Goal: Transaction & Acquisition: Purchase product/service

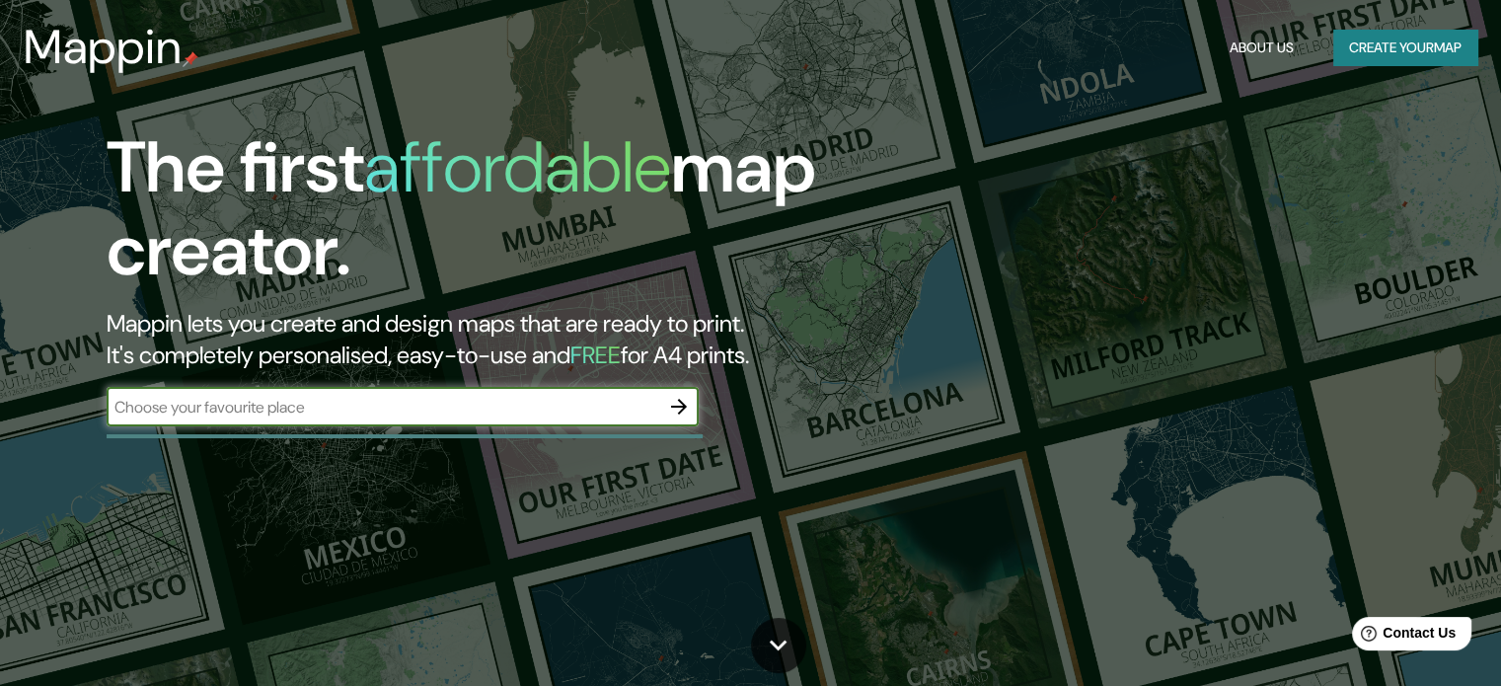
click at [306, 418] on div "​" at bounding box center [403, 406] width 592 height 39
paste input "Örnsköldsvik"
type input "Örnsköldsvik"
click at [678, 408] on icon "button" at bounding box center [679, 407] width 24 height 24
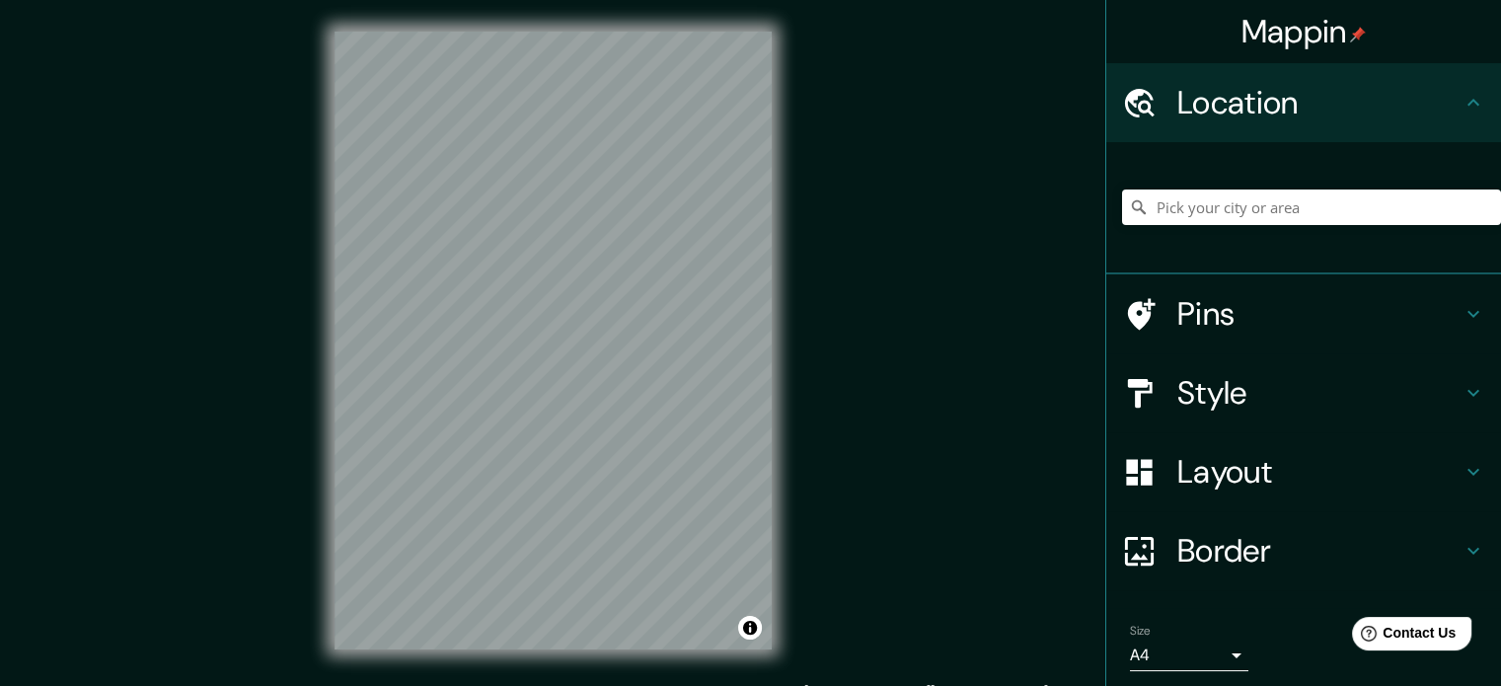
scroll to position [67, 0]
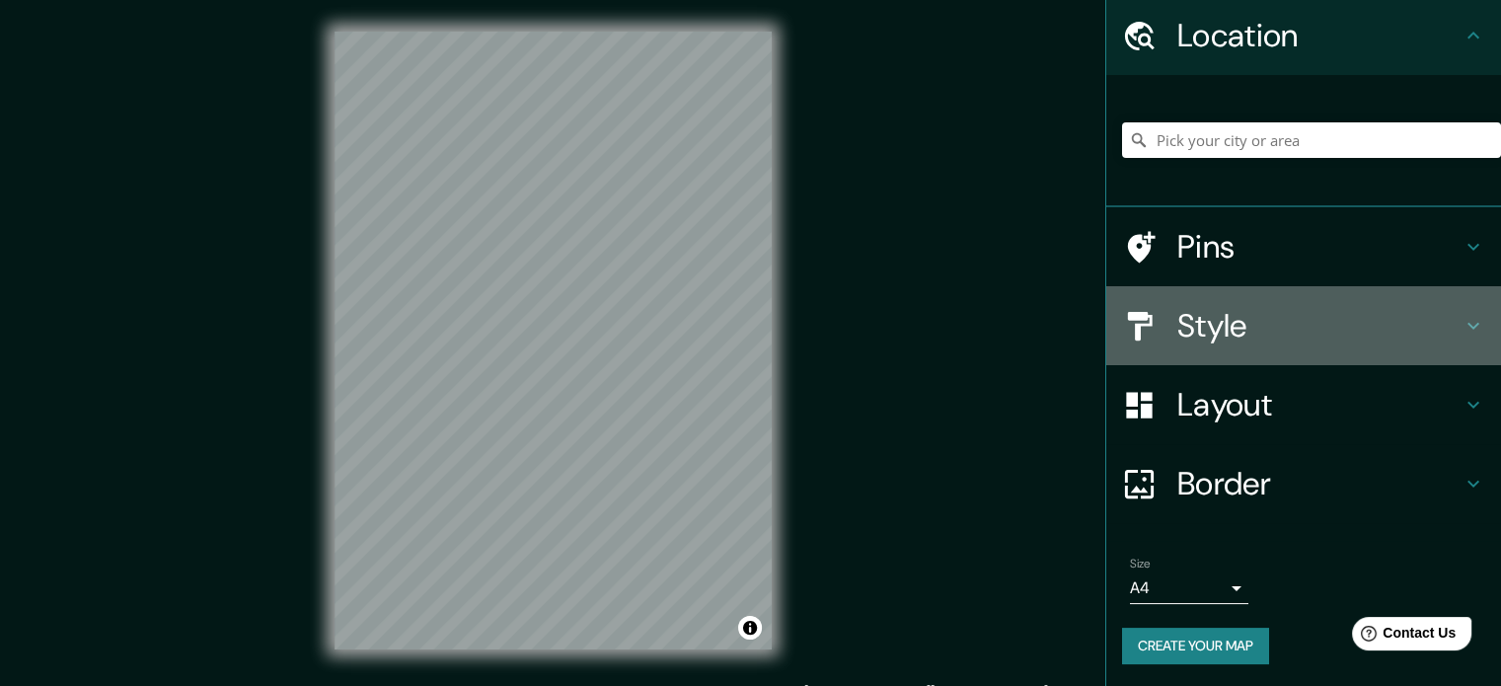
click at [1392, 316] on h4 "Style" at bounding box center [1319, 325] width 284 height 39
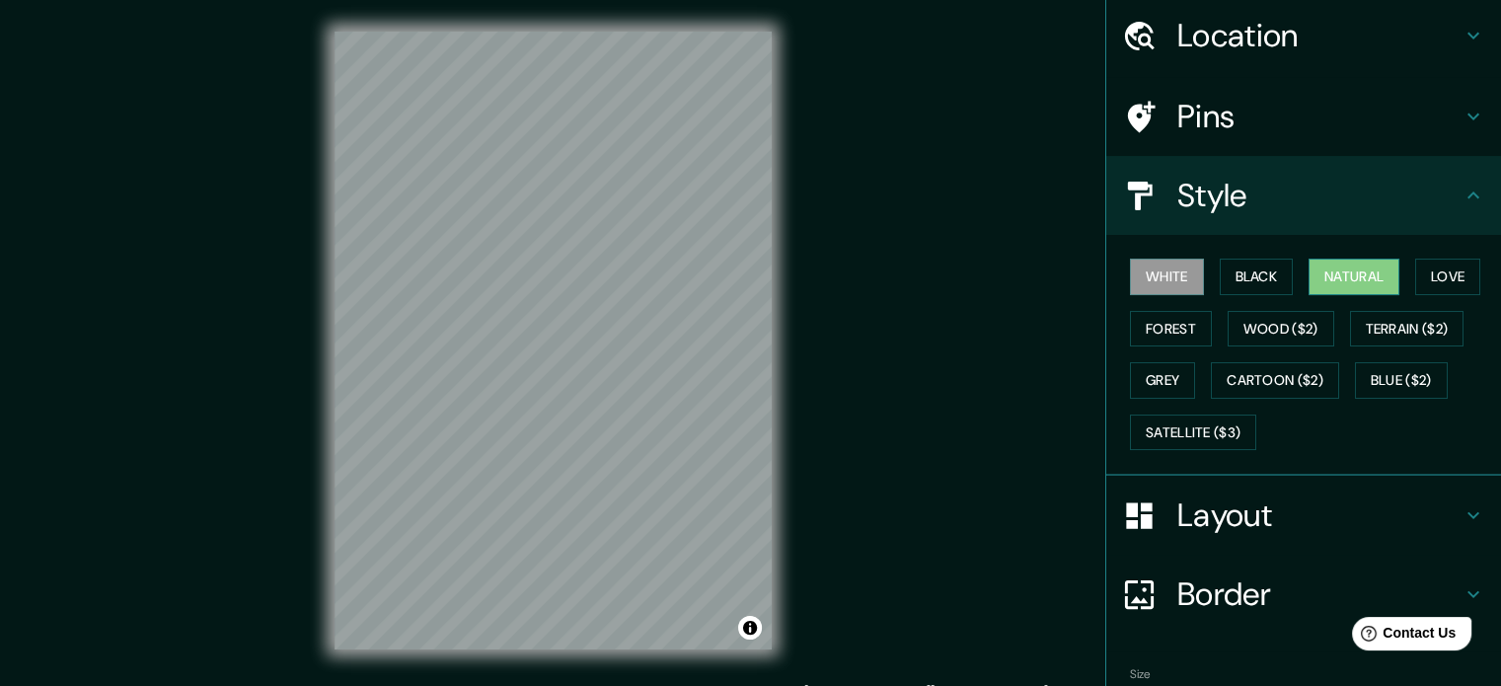
click at [1386, 275] on button "Natural" at bounding box center [1354, 277] width 91 height 37
click at [283, 650] on div "Mappin Location Pins Style White Black Natural Love Forest Wood ($2) Terrain ($…" at bounding box center [750, 356] width 1501 height 713
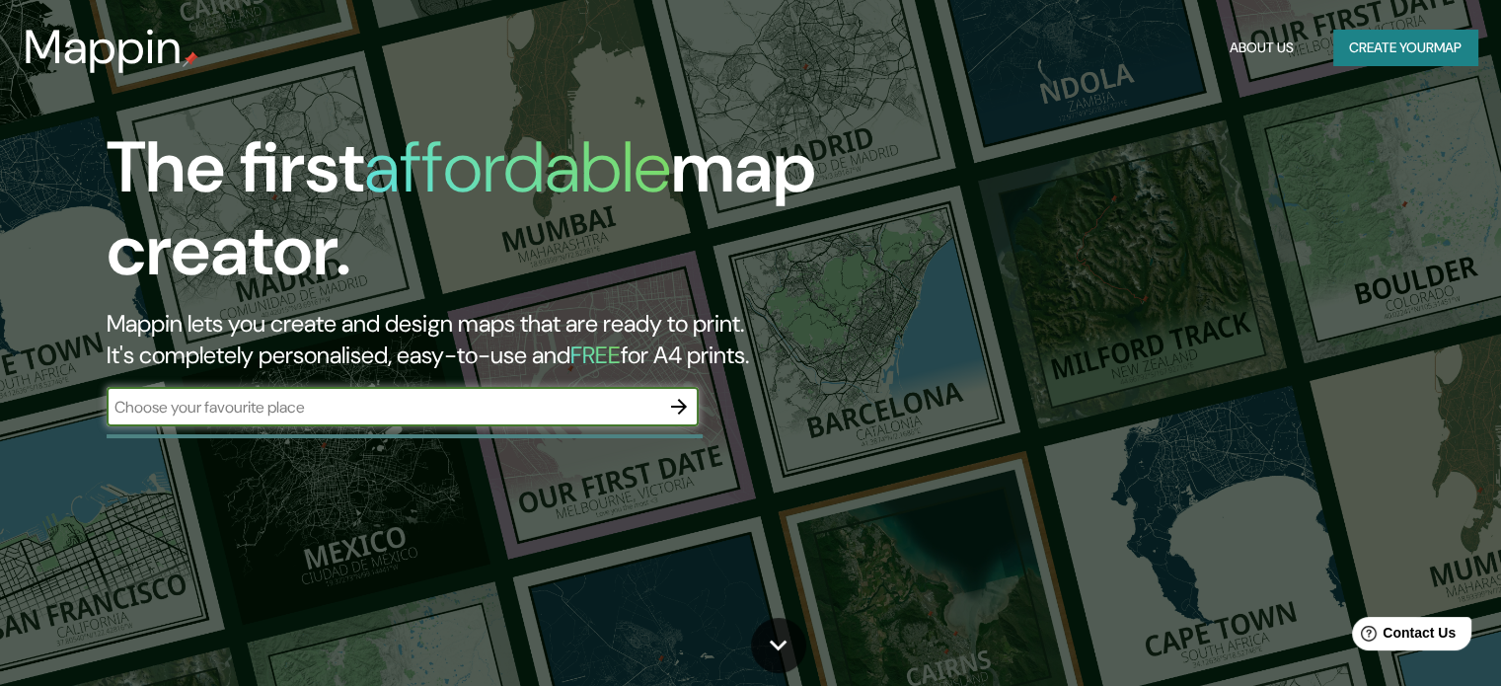
click at [241, 392] on div "​" at bounding box center [403, 406] width 592 height 39
paste input "Örnsköldsvik"
type input "Örnsköldsvik, [GEOGRAPHIC_DATA]"
click at [682, 410] on icon "button" at bounding box center [679, 407] width 16 height 16
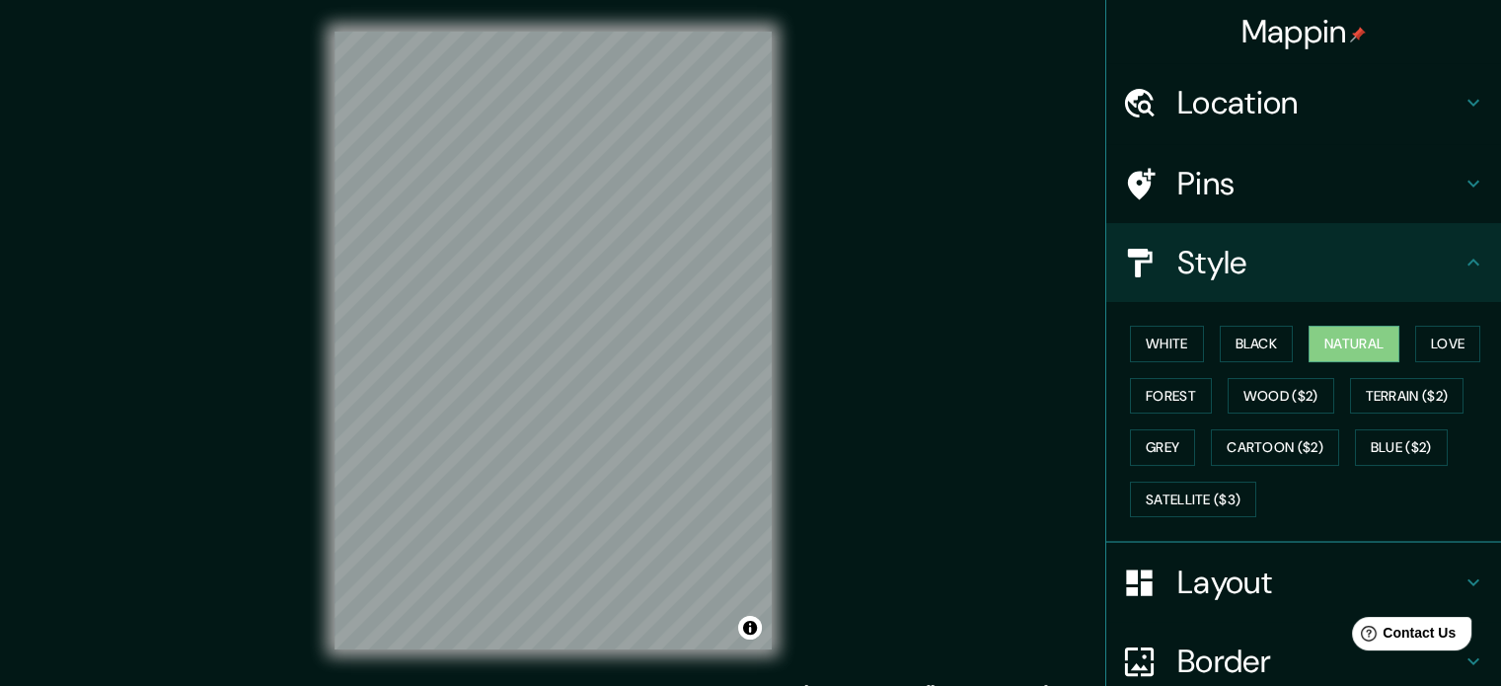
click at [1307, 76] on div "Location" at bounding box center [1303, 102] width 395 height 79
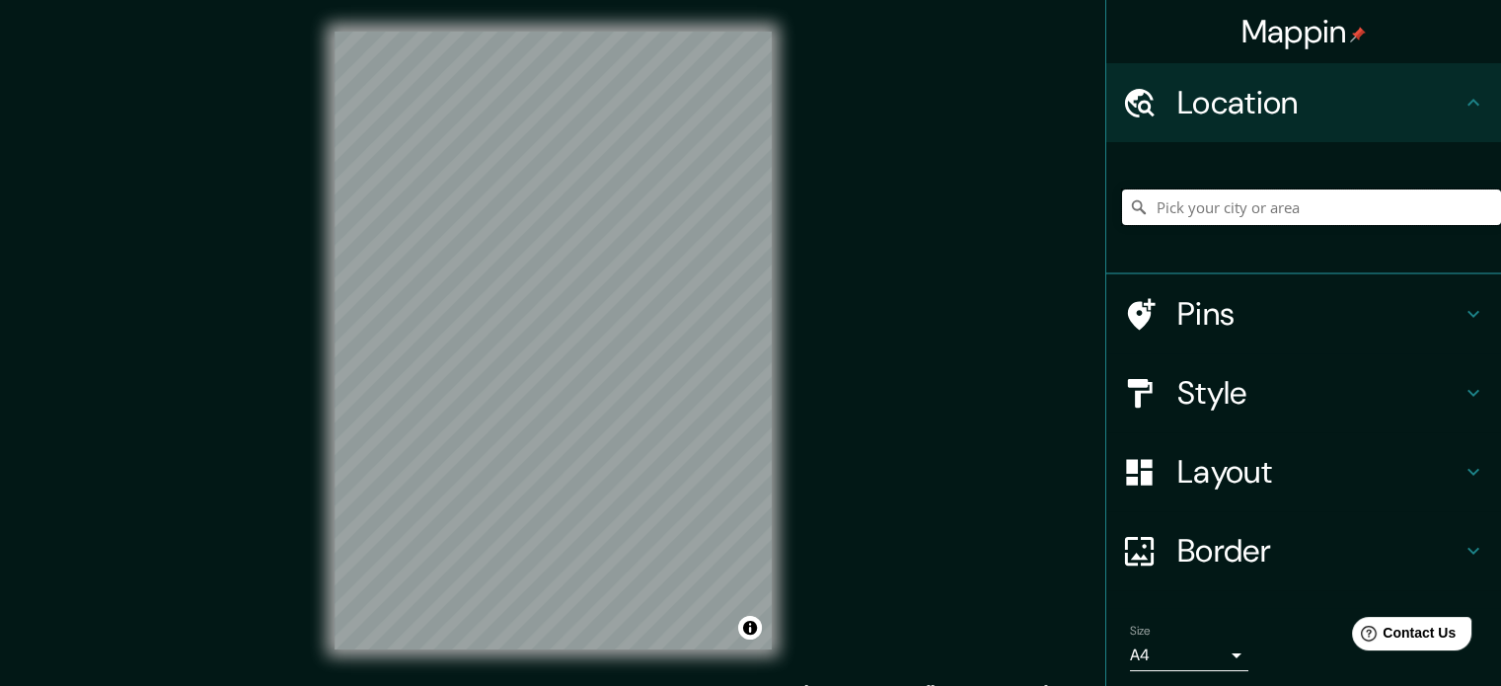
click at [1270, 222] on input "Pick your city or area" at bounding box center [1311, 208] width 379 height 36
paste input "Örnsköldsvik"
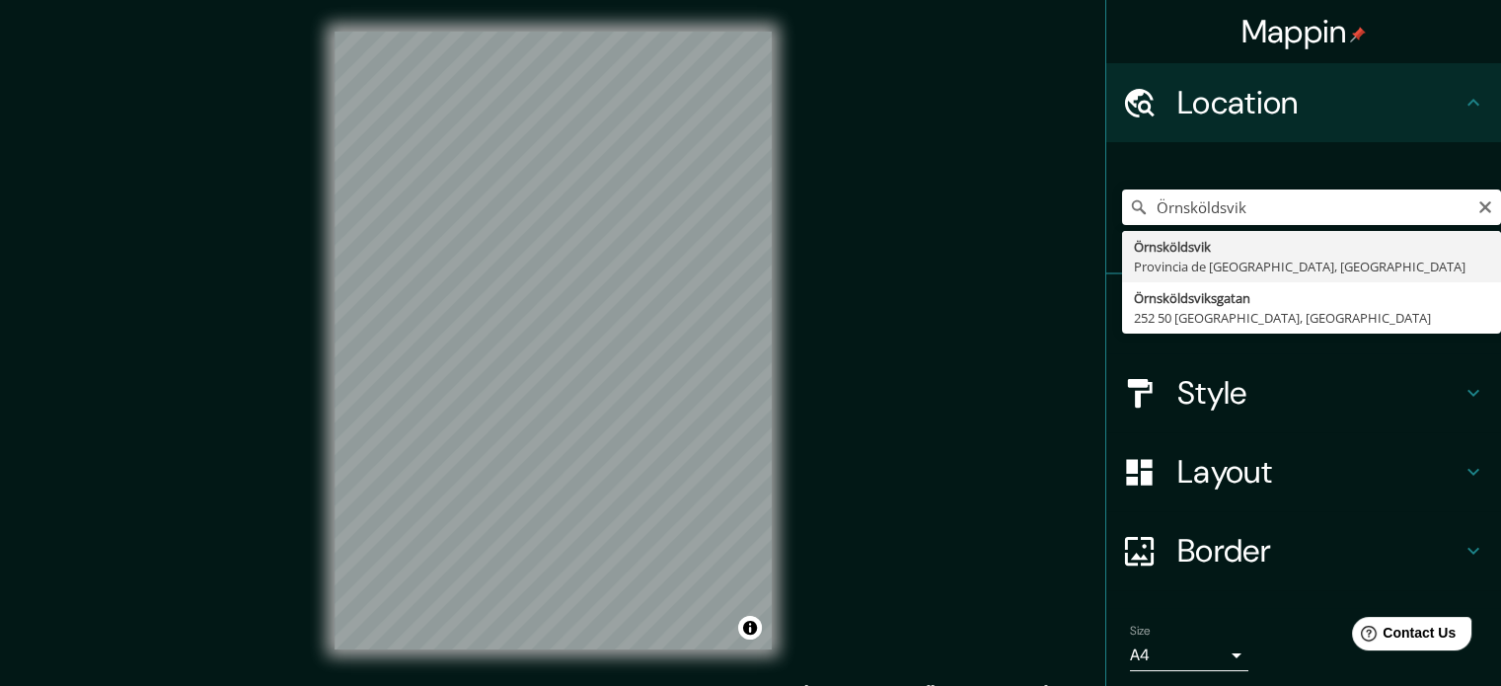
type input "Örnsköldsvik, [GEOGRAPHIC_DATA], [GEOGRAPHIC_DATA]"
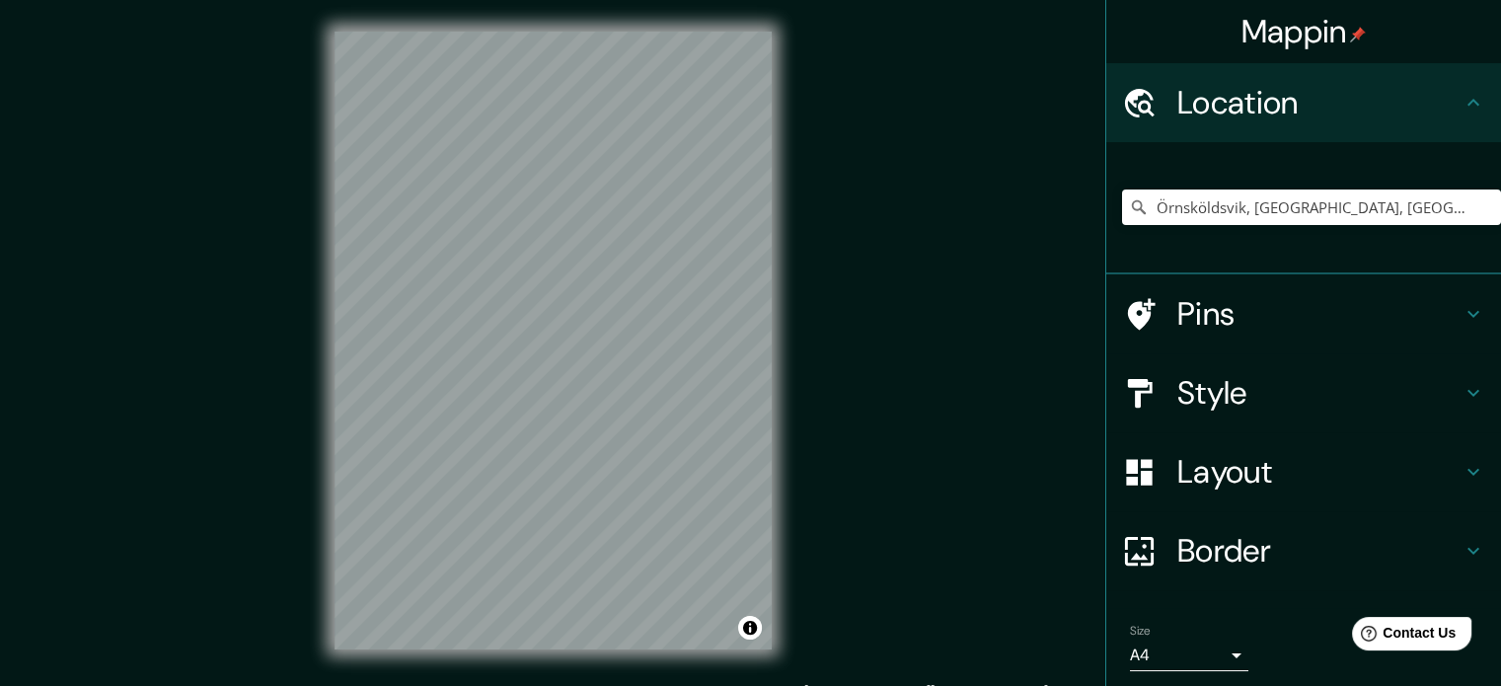
click at [1263, 387] on h4 "Style" at bounding box center [1319, 392] width 284 height 39
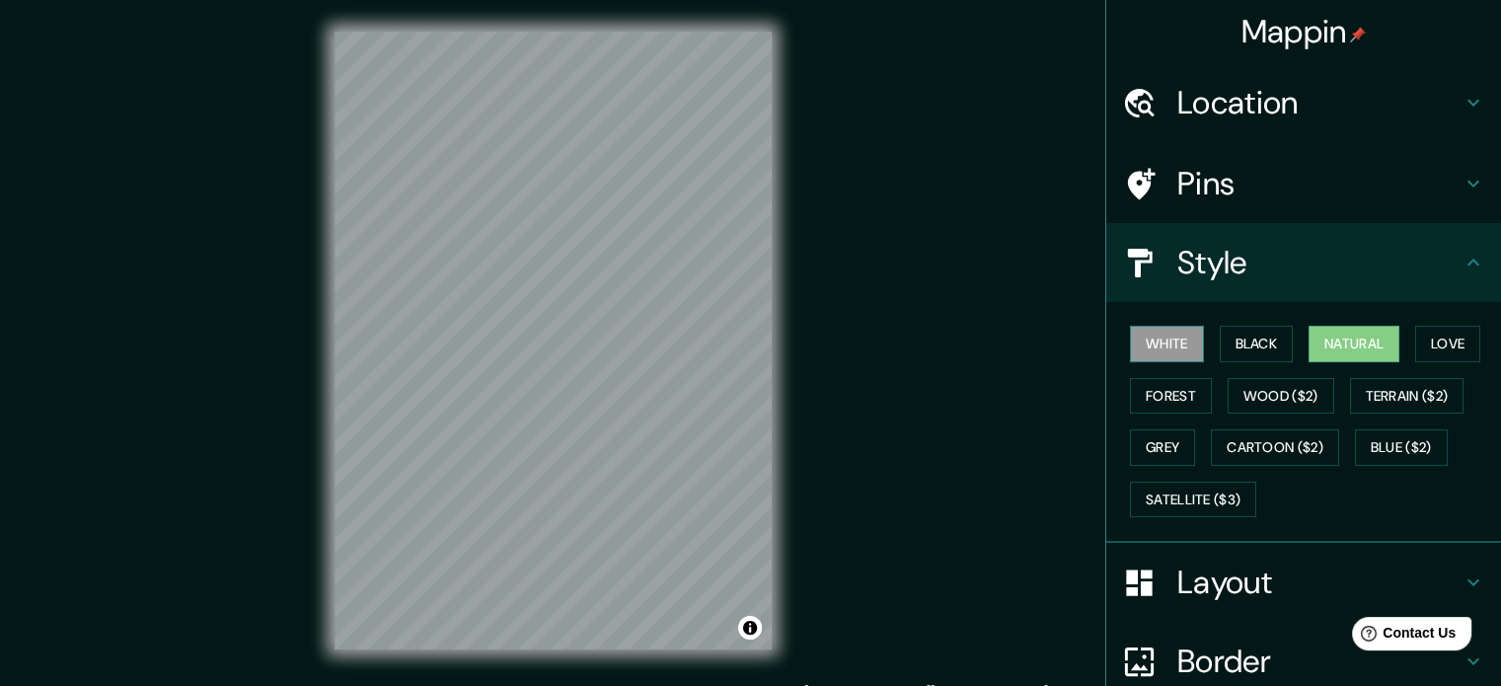
click at [1176, 350] on button "White" at bounding box center [1167, 344] width 74 height 37
click at [1267, 343] on button "Black" at bounding box center [1257, 344] width 74 height 37
click at [1354, 335] on button "Natural" at bounding box center [1354, 344] width 91 height 37
click at [1423, 343] on button "Love" at bounding box center [1447, 344] width 65 height 37
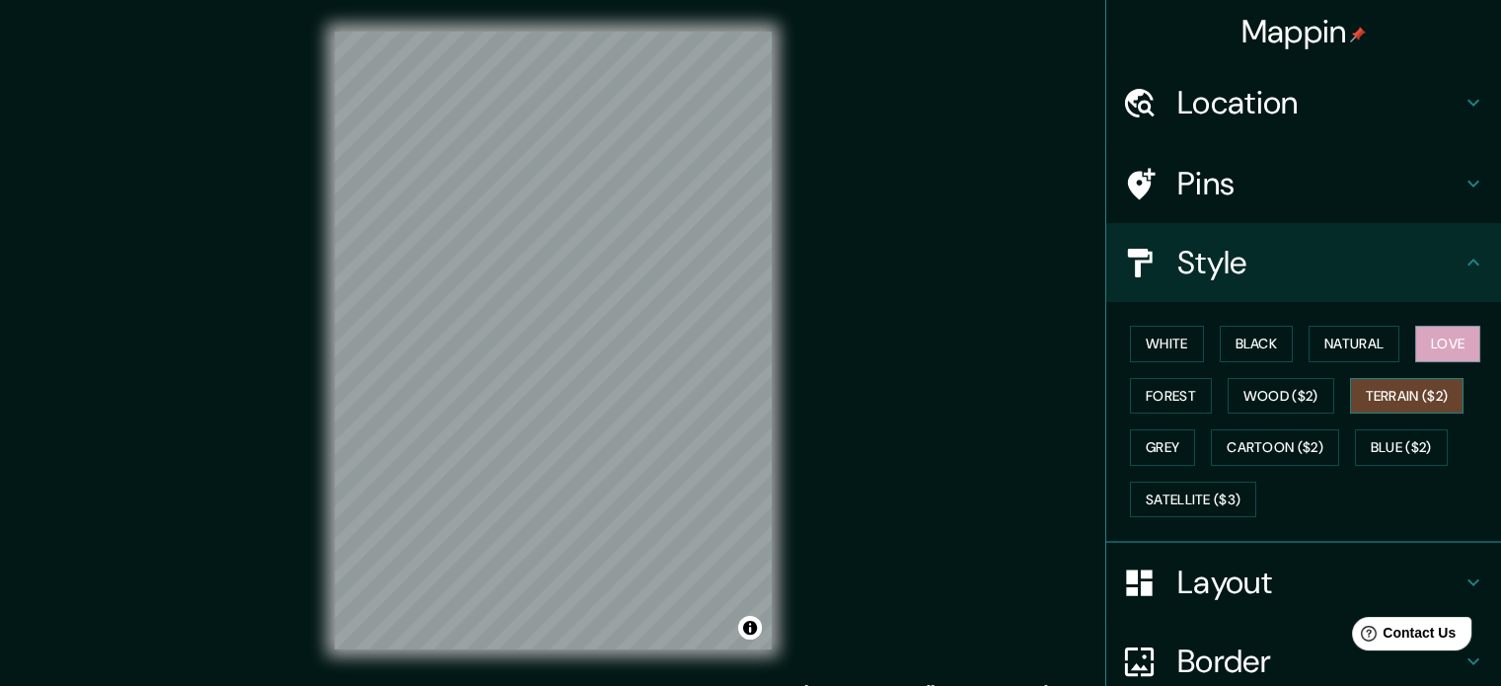
click at [1413, 393] on button "Terrain ($2)" at bounding box center [1407, 396] width 114 height 37
click at [1268, 397] on button "Wood ($2)" at bounding box center [1281, 396] width 107 height 37
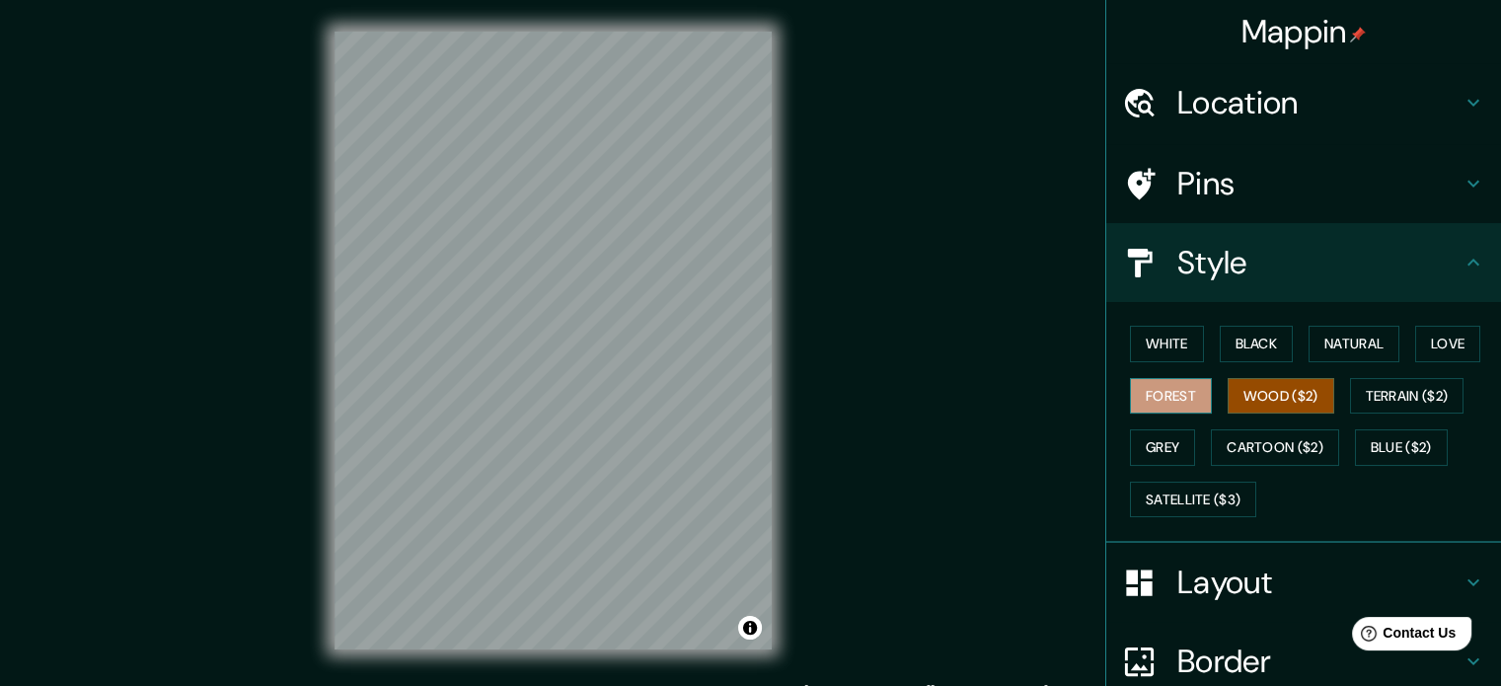
click at [1167, 403] on button "Forest" at bounding box center [1171, 396] width 82 height 37
click at [1165, 447] on button "Grey" at bounding box center [1162, 447] width 65 height 37
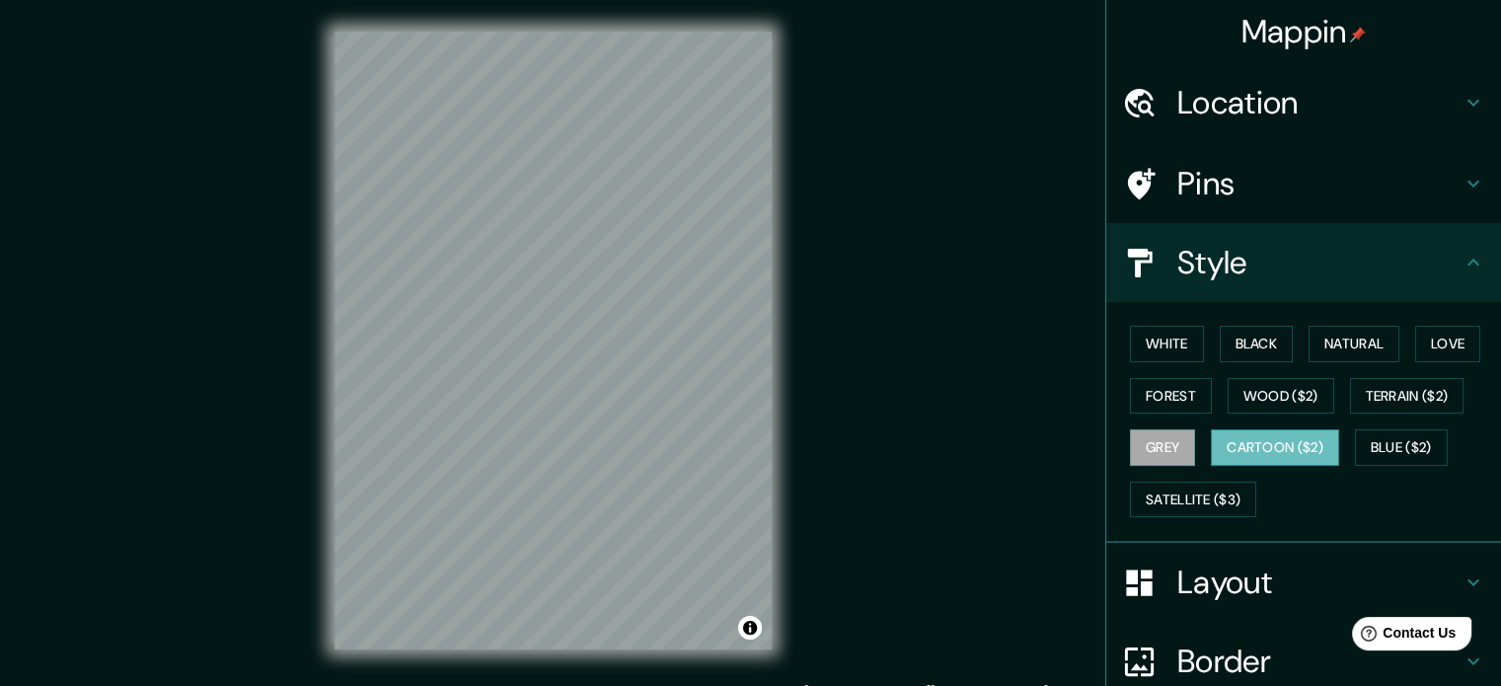
click at [1310, 455] on button "Cartoon ($2)" at bounding box center [1275, 447] width 128 height 37
click at [1376, 440] on button "Blue ($2)" at bounding box center [1401, 447] width 93 height 37
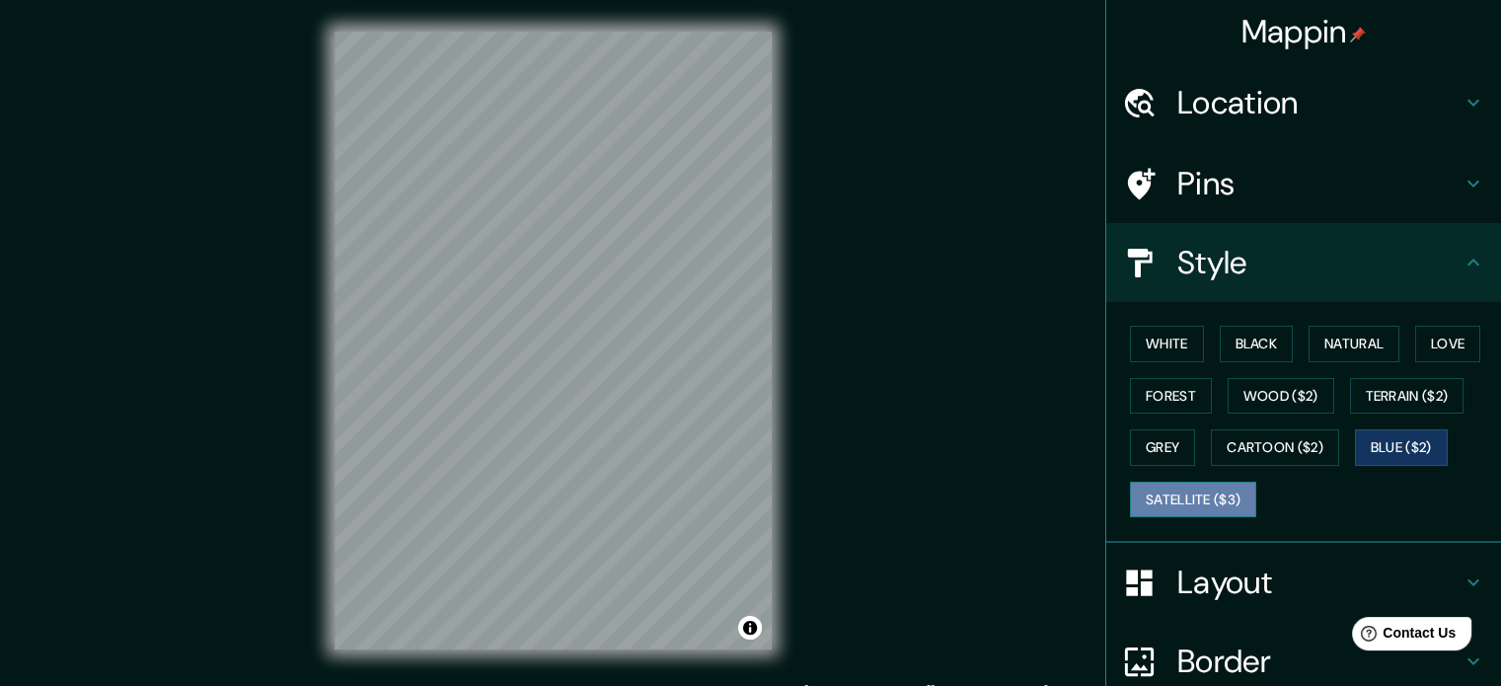
click at [1182, 493] on button "Satellite ($3)" at bounding box center [1193, 500] width 126 height 37
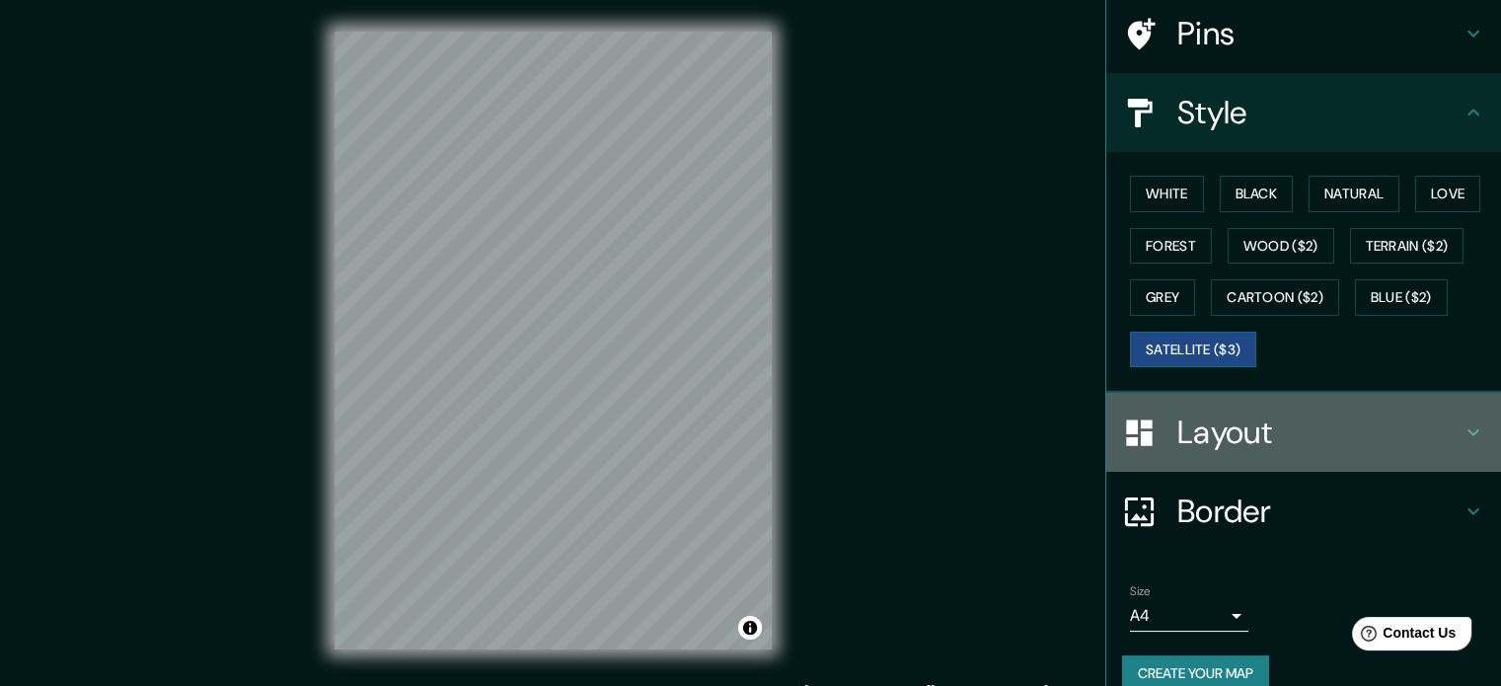
click at [1228, 442] on h4 "Layout" at bounding box center [1319, 432] width 284 height 39
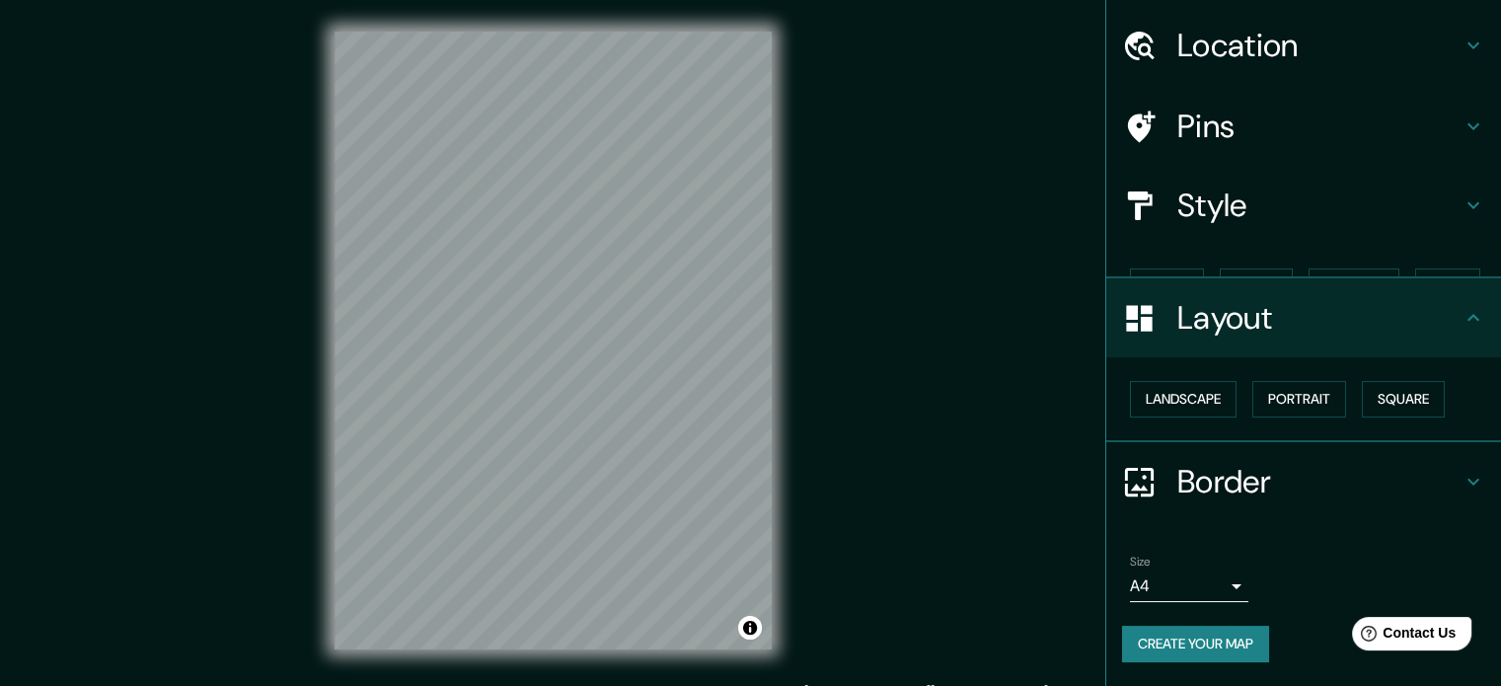
scroll to position [22, 0]
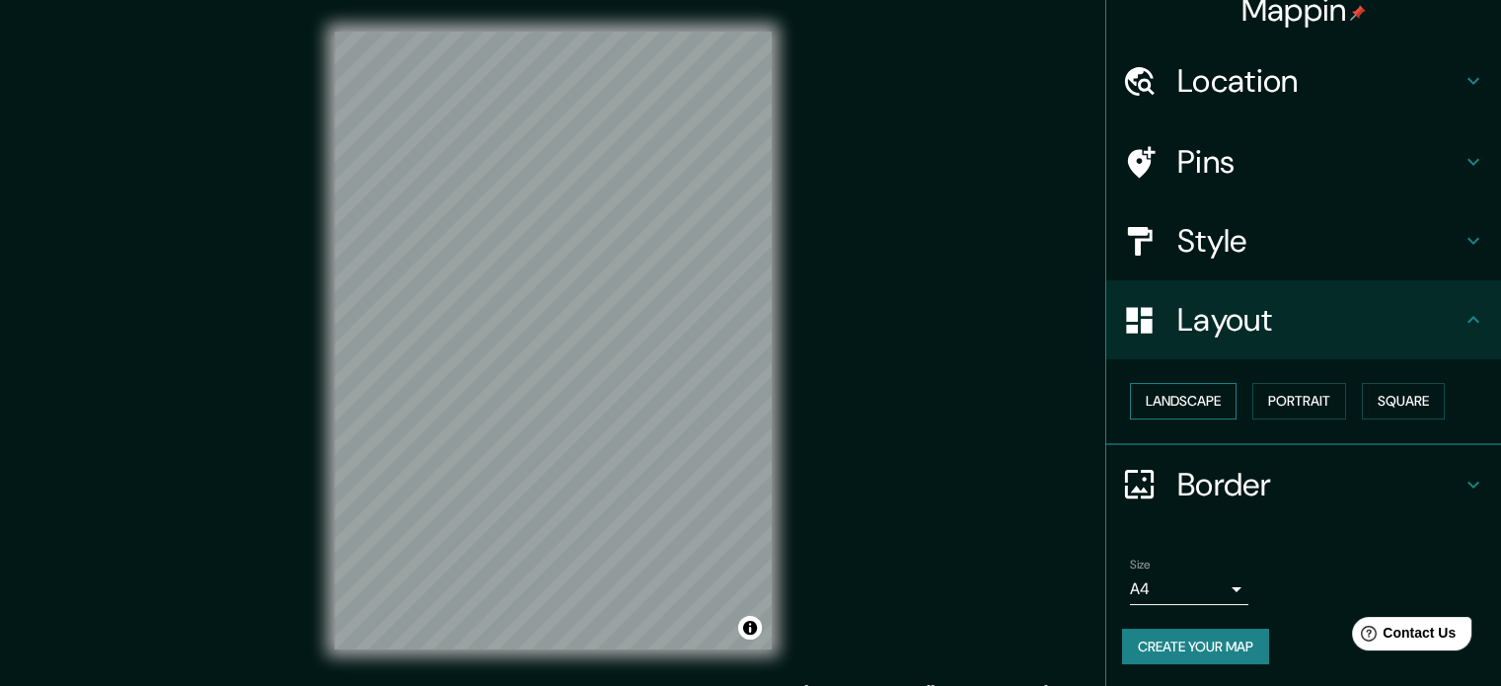
click at [1192, 410] on button "Landscape" at bounding box center [1183, 401] width 107 height 37
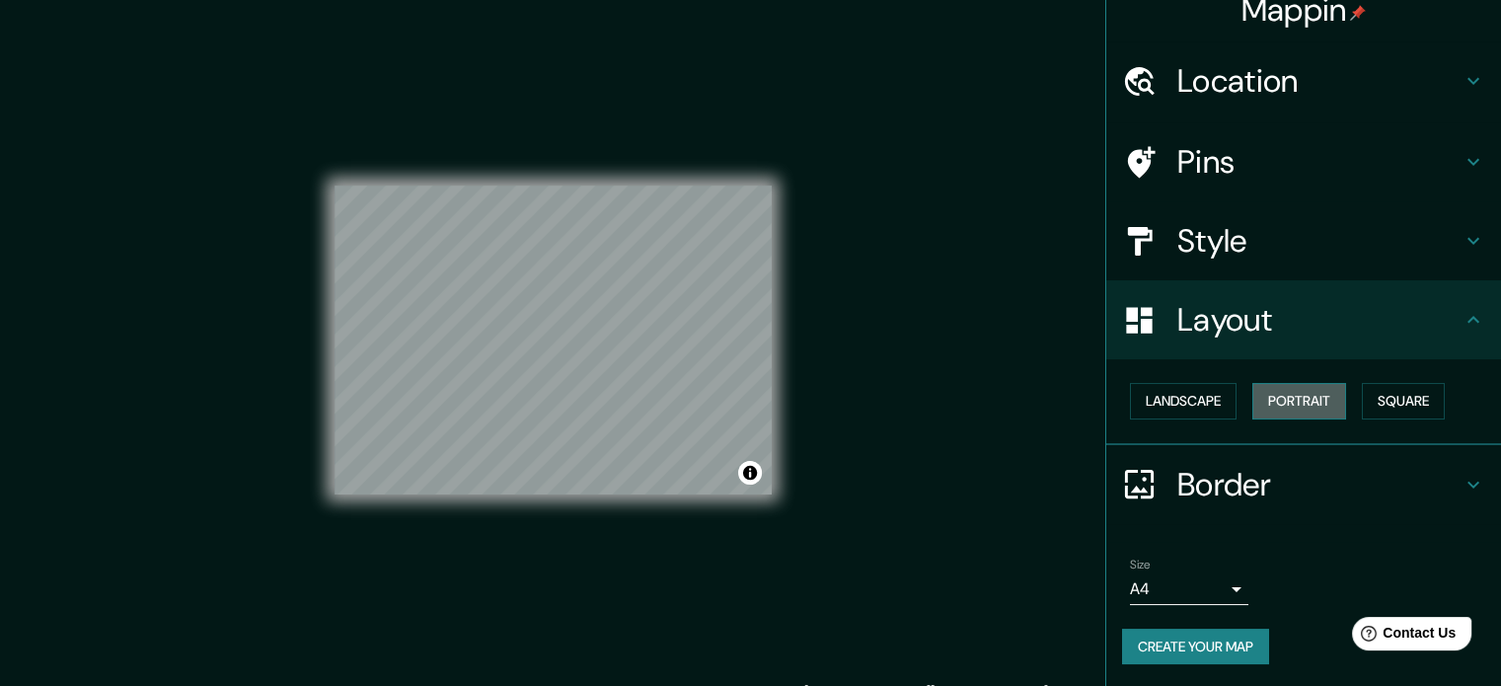
click at [1326, 408] on button "Portrait" at bounding box center [1299, 401] width 94 height 37
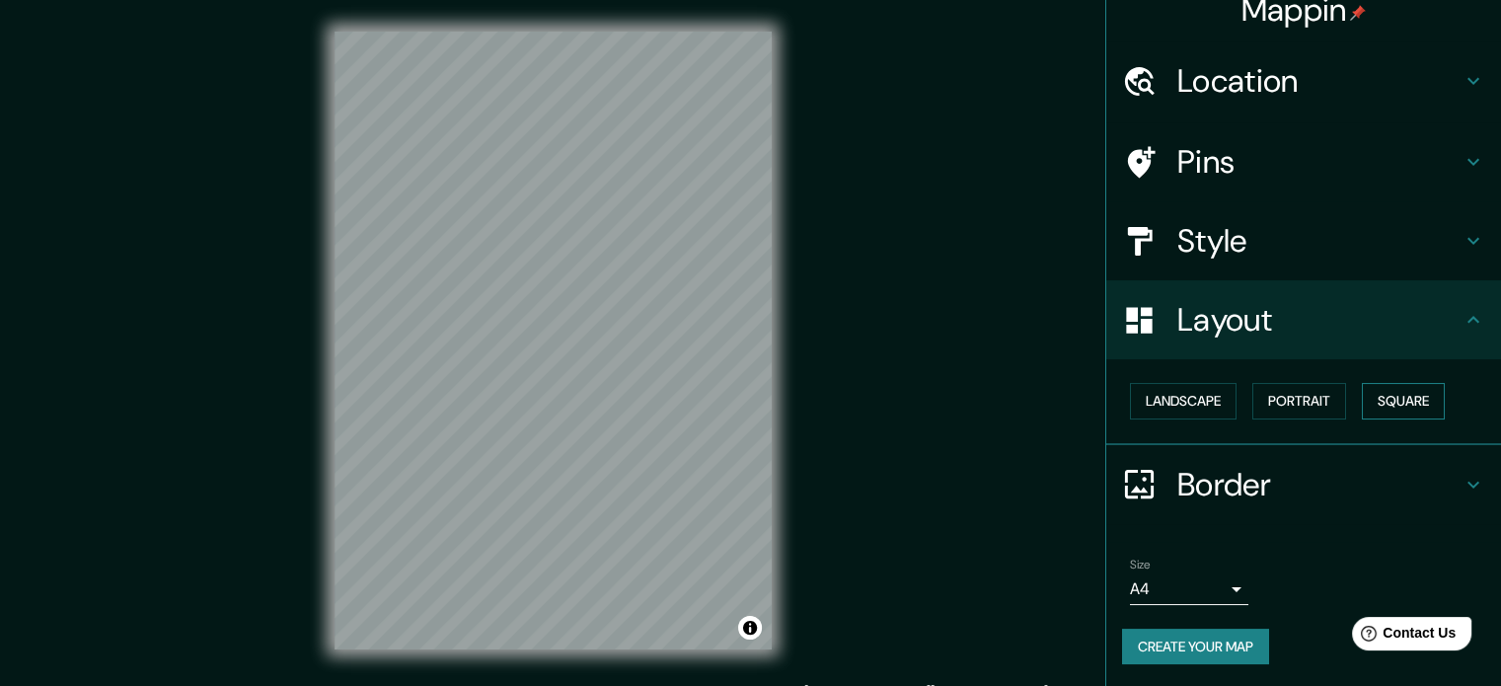
click at [1373, 406] on button "Square" at bounding box center [1403, 401] width 83 height 37
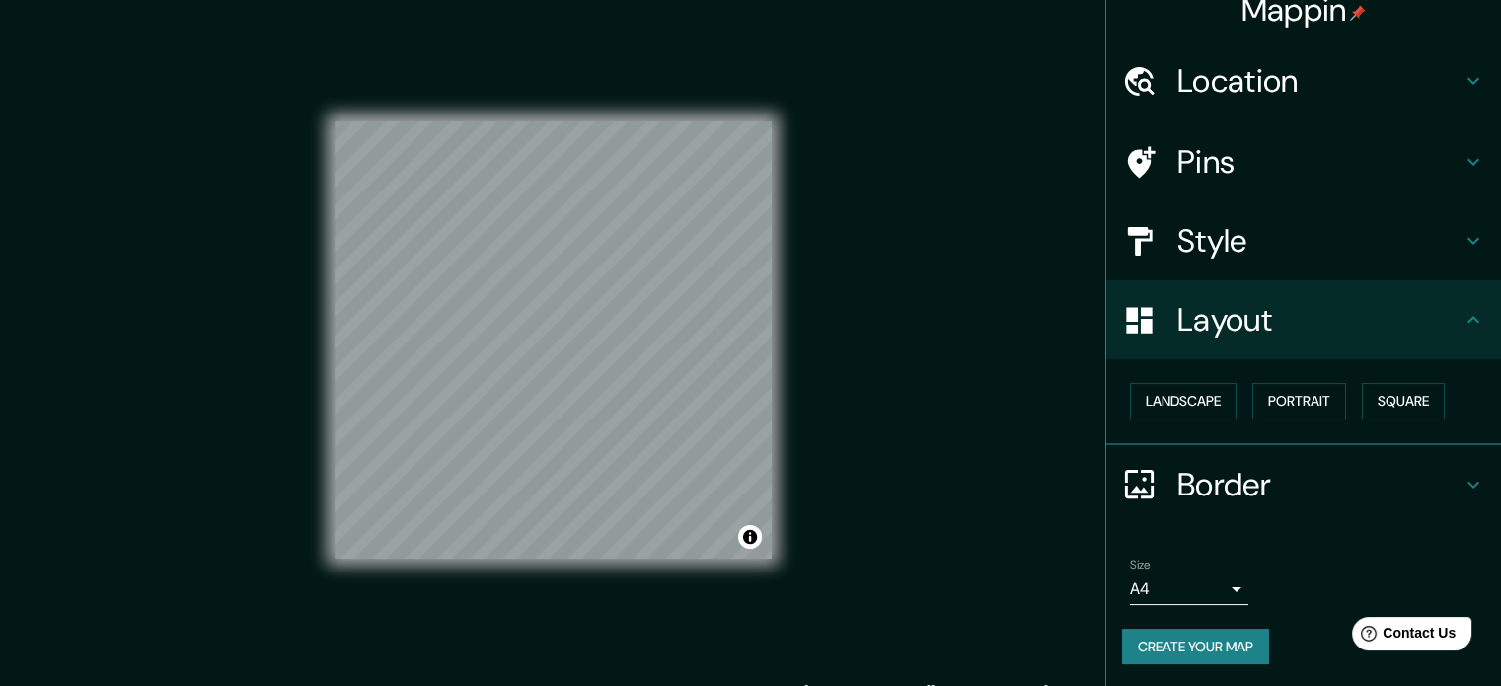
click at [1221, 508] on div "Border" at bounding box center [1303, 484] width 395 height 79
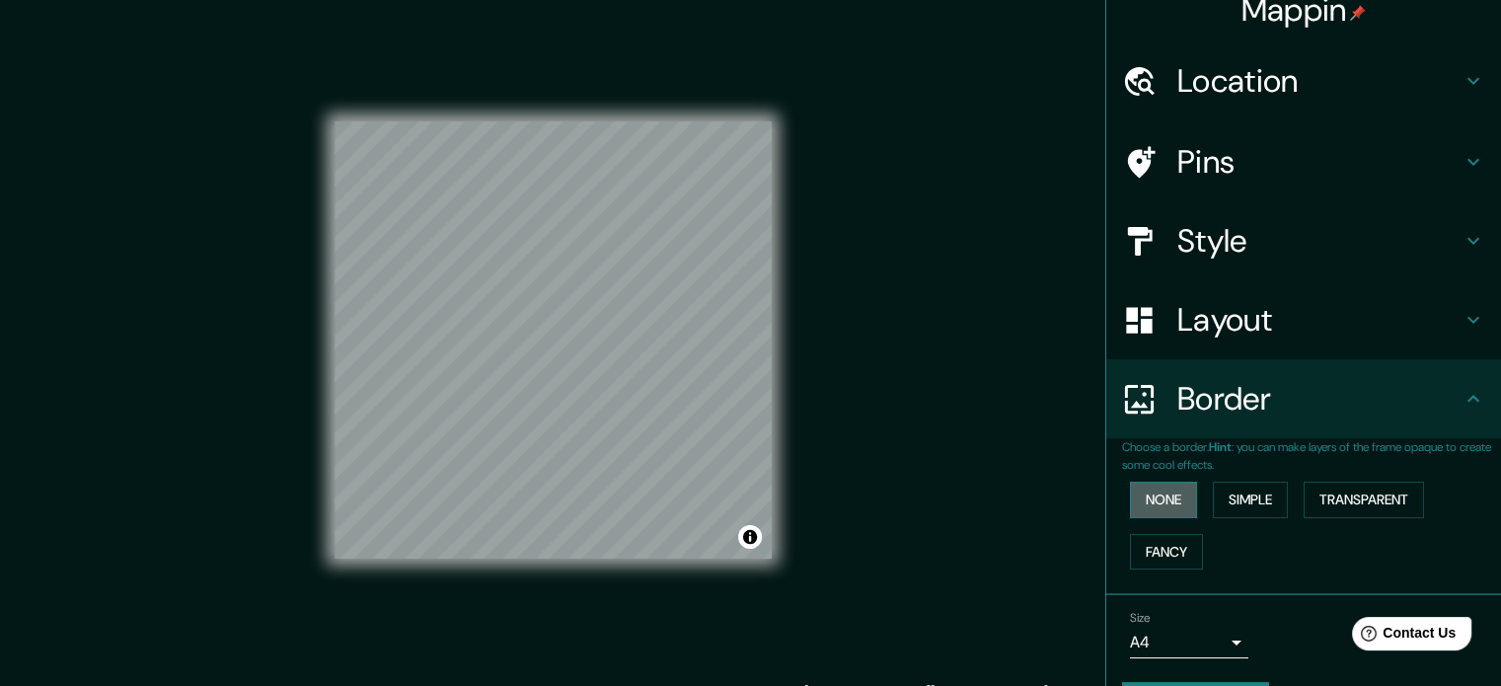
click at [1157, 505] on button "None" at bounding box center [1163, 500] width 67 height 37
click at [1222, 505] on button "Simple" at bounding box center [1250, 500] width 75 height 37
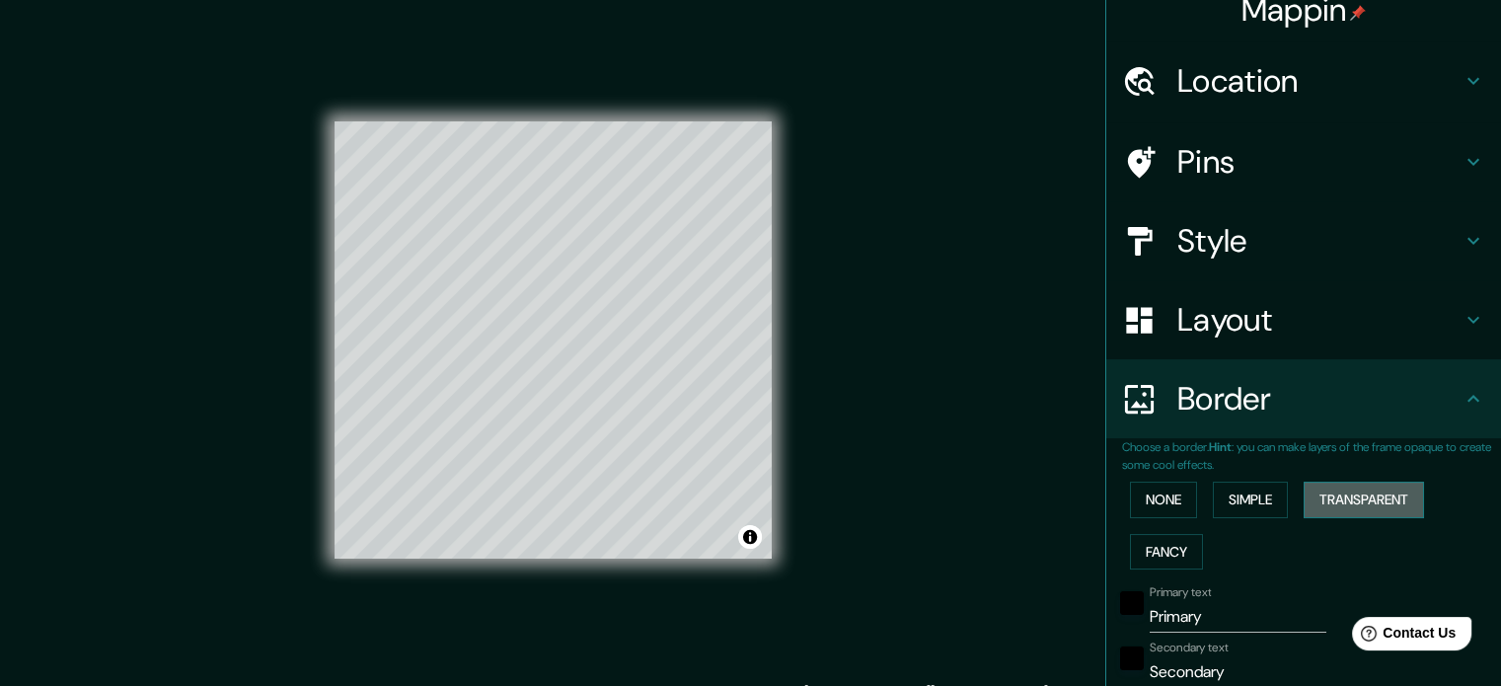
click at [1335, 504] on button "Transparent" at bounding box center [1364, 500] width 120 height 37
click at [1171, 551] on button "Fancy" at bounding box center [1166, 552] width 73 height 37
click at [1165, 506] on button "None" at bounding box center [1163, 500] width 67 height 37
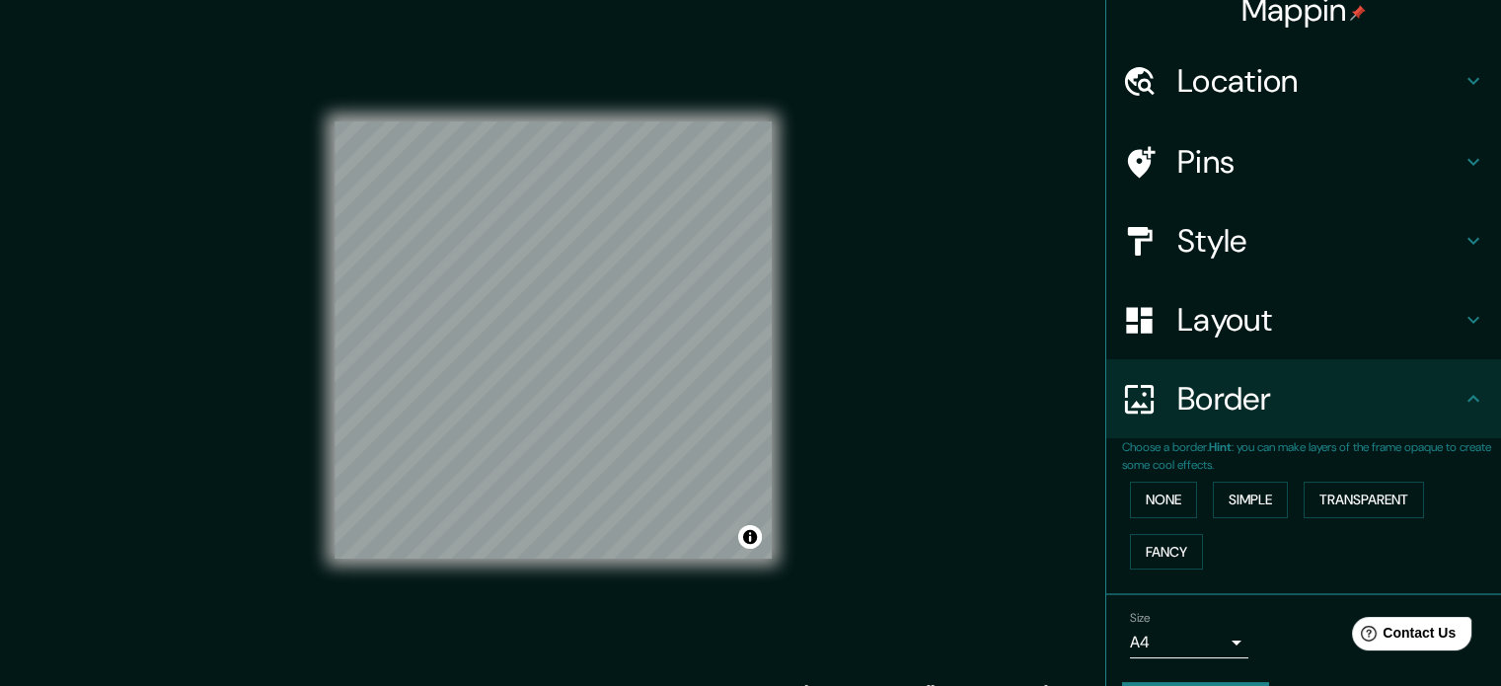
scroll to position [75, 0]
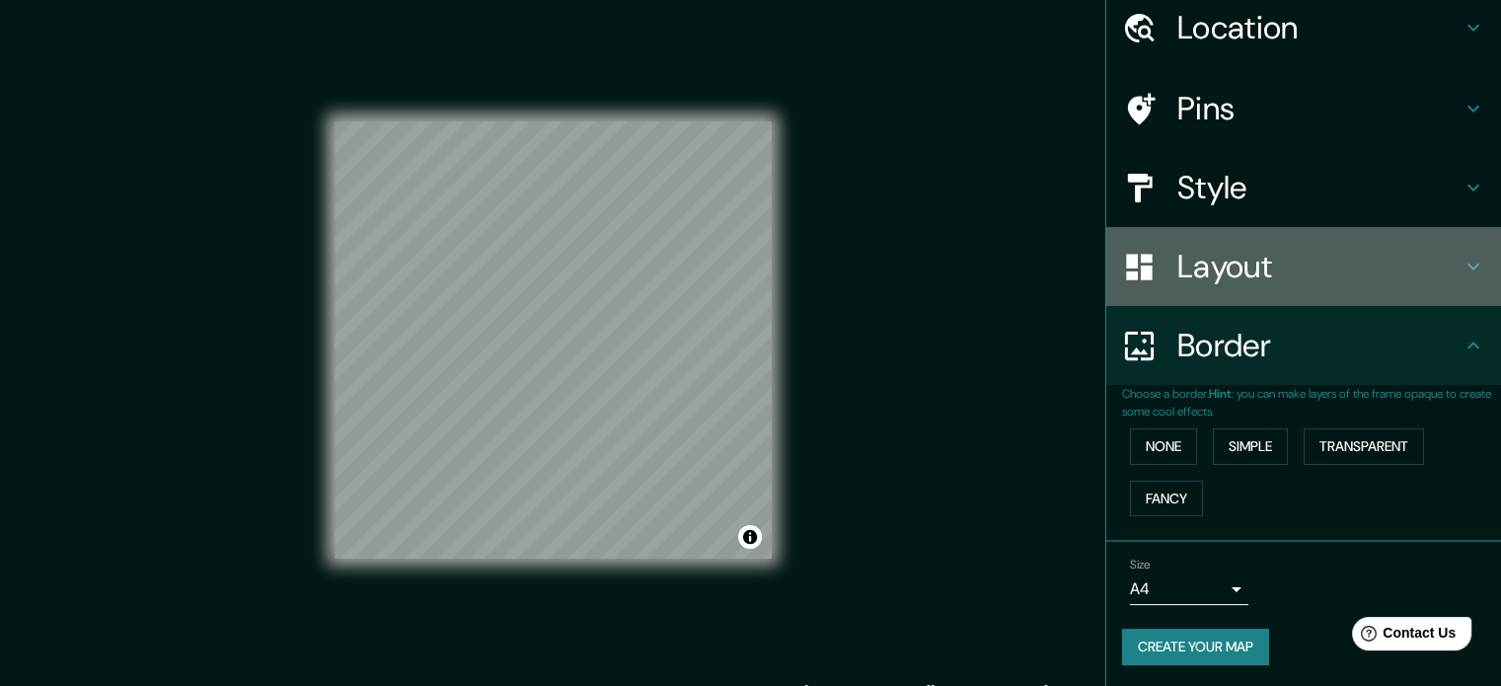
click at [1240, 279] on h4 "Layout" at bounding box center [1319, 266] width 284 height 39
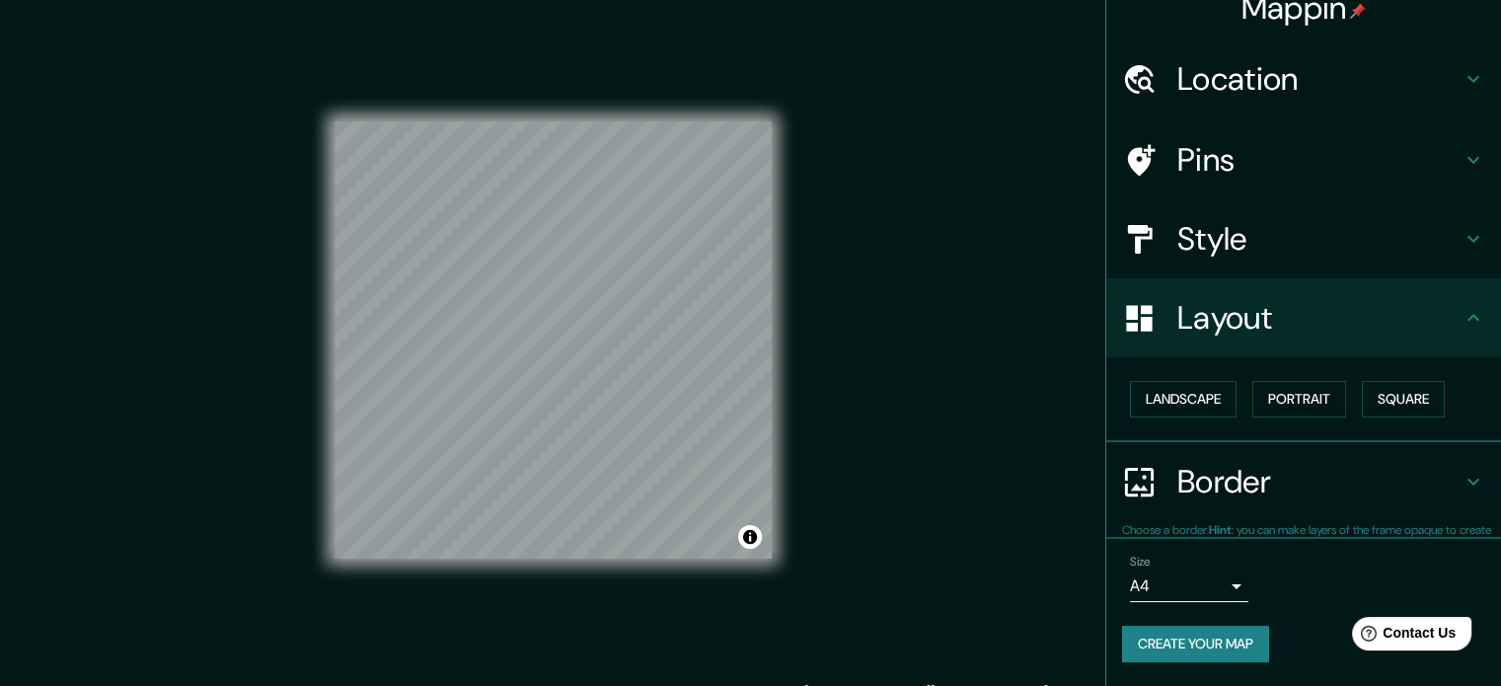
scroll to position [22, 0]
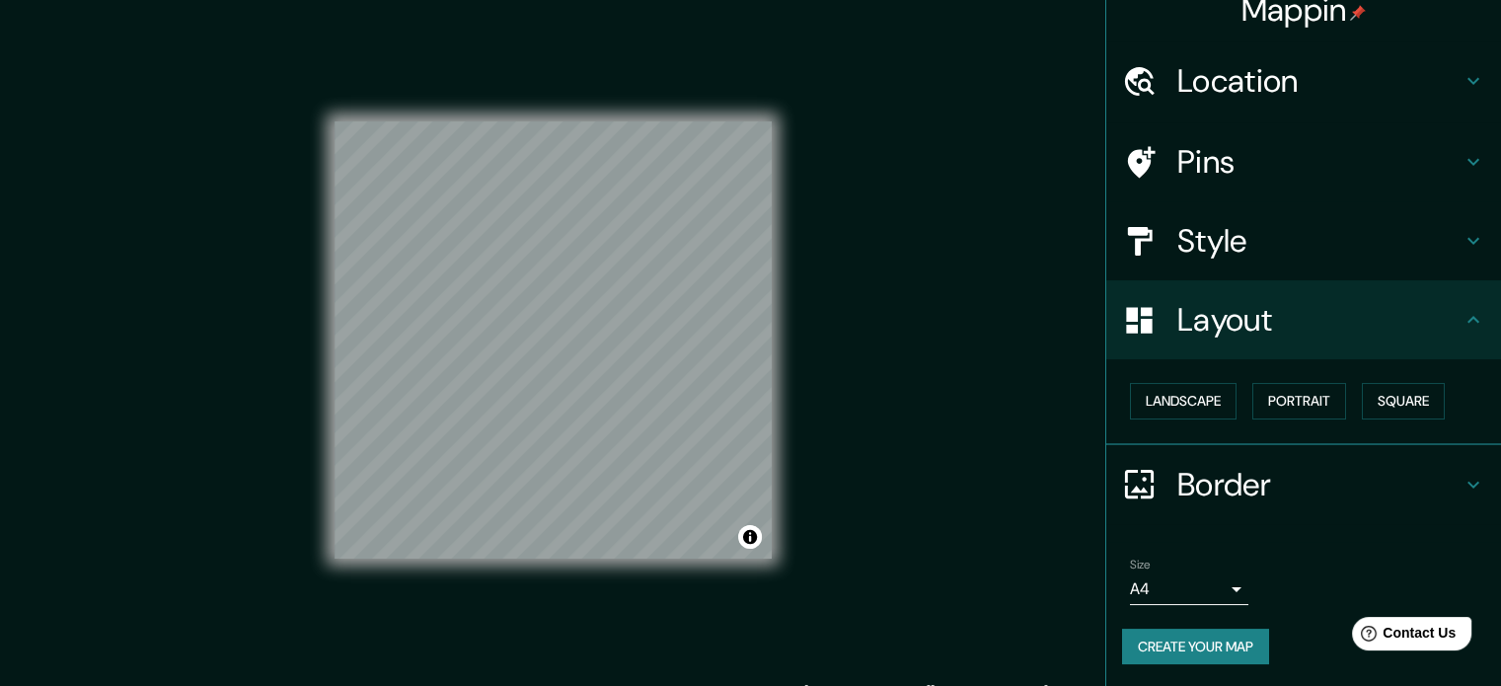
click at [1227, 323] on h4 "Layout" at bounding box center [1319, 319] width 284 height 39
click at [1215, 265] on div "Style" at bounding box center [1303, 240] width 395 height 79
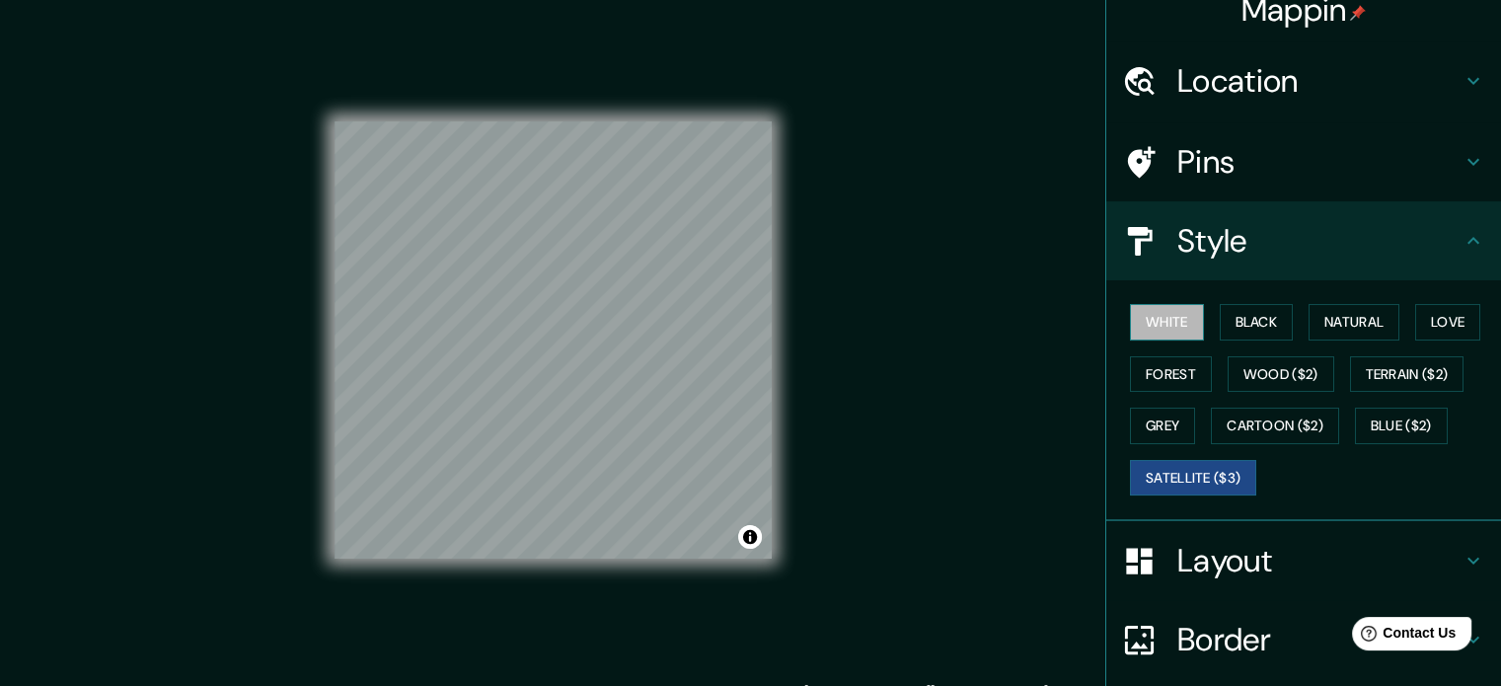
click at [1158, 315] on button "White" at bounding box center [1167, 322] width 74 height 37
click at [1255, 324] on button "Black" at bounding box center [1257, 322] width 74 height 37
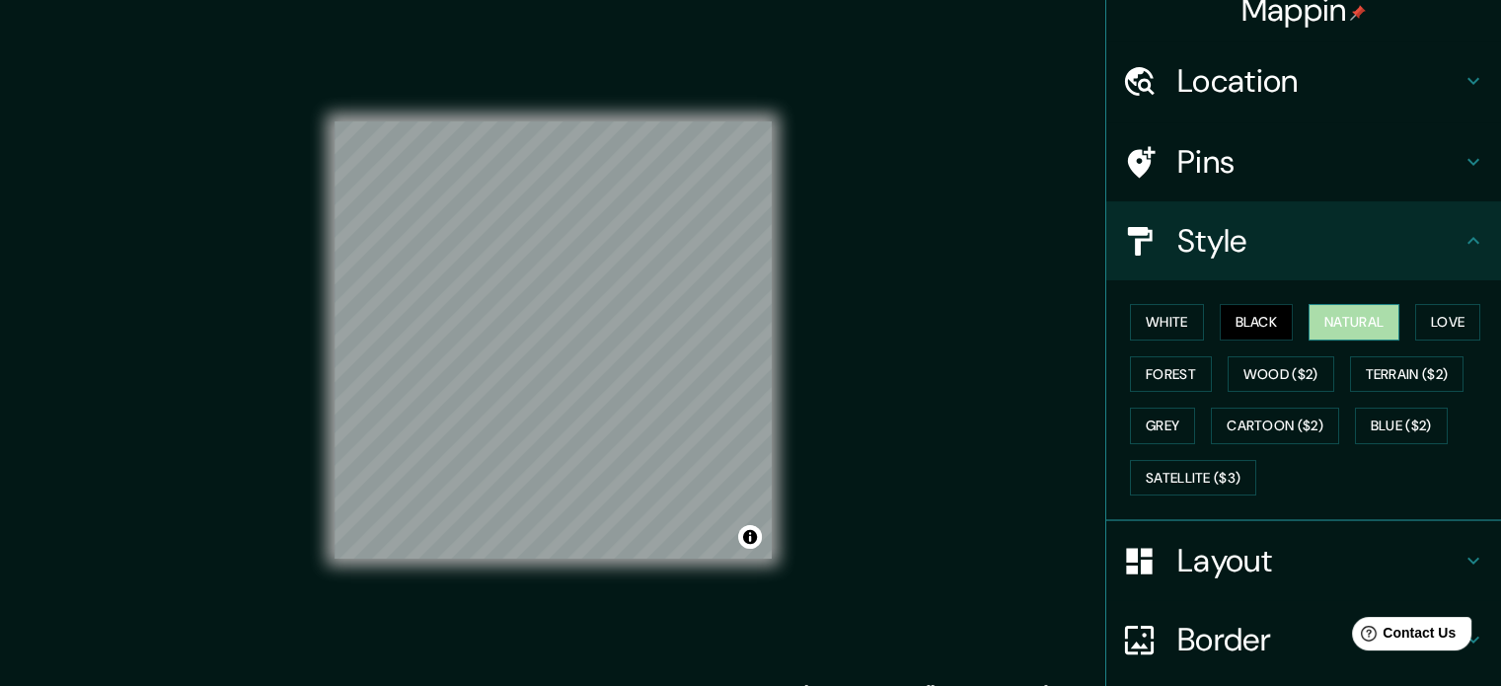
click at [1323, 321] on button "Natural" at bounding box center [1354, 322] width 91 height 37
click at [1428, 328] on button "Love" at bounding box center [1447, 322] width 65 height 37
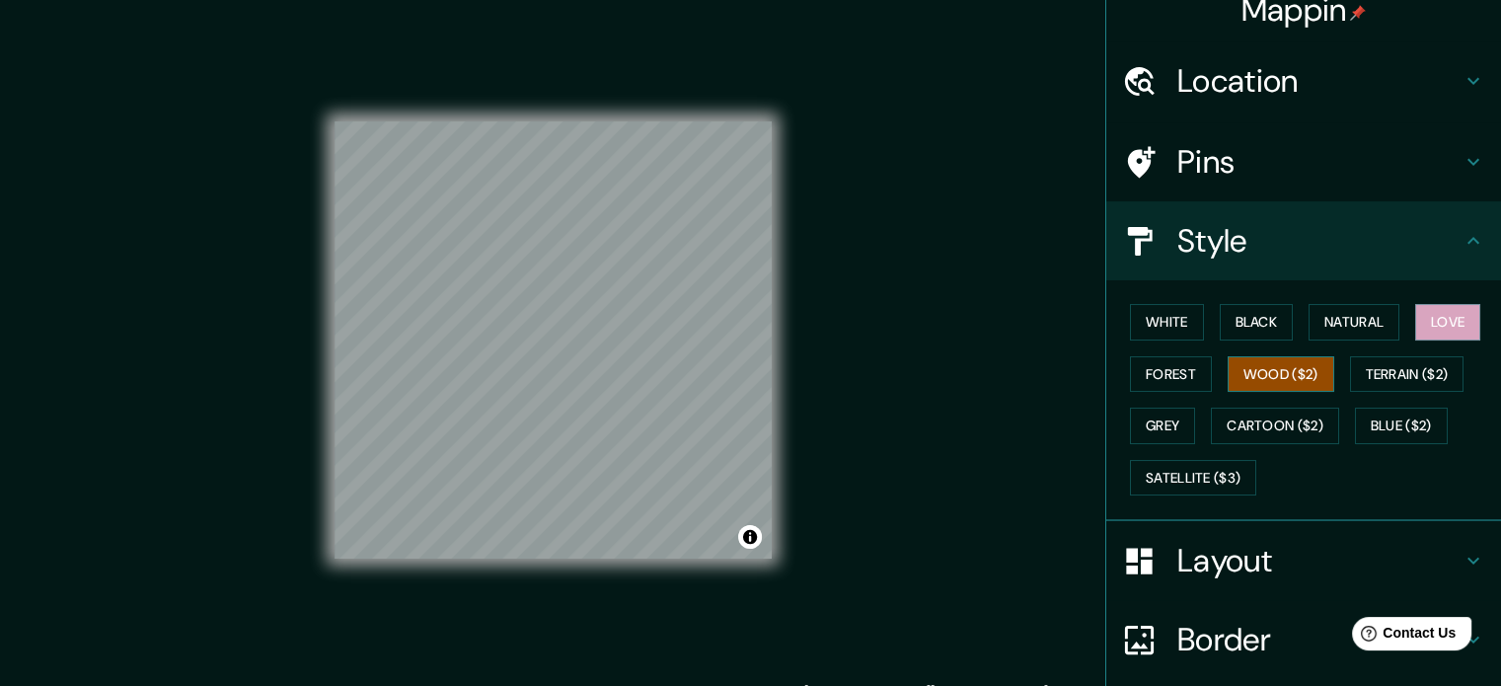
click at [1272, 365] on button "Wood ($2)" at bounding box center [1281, 374] width 107 height 37
click at [1138, 374] on button "Forest" at bounding box center [1171, 374] width 82 height 37
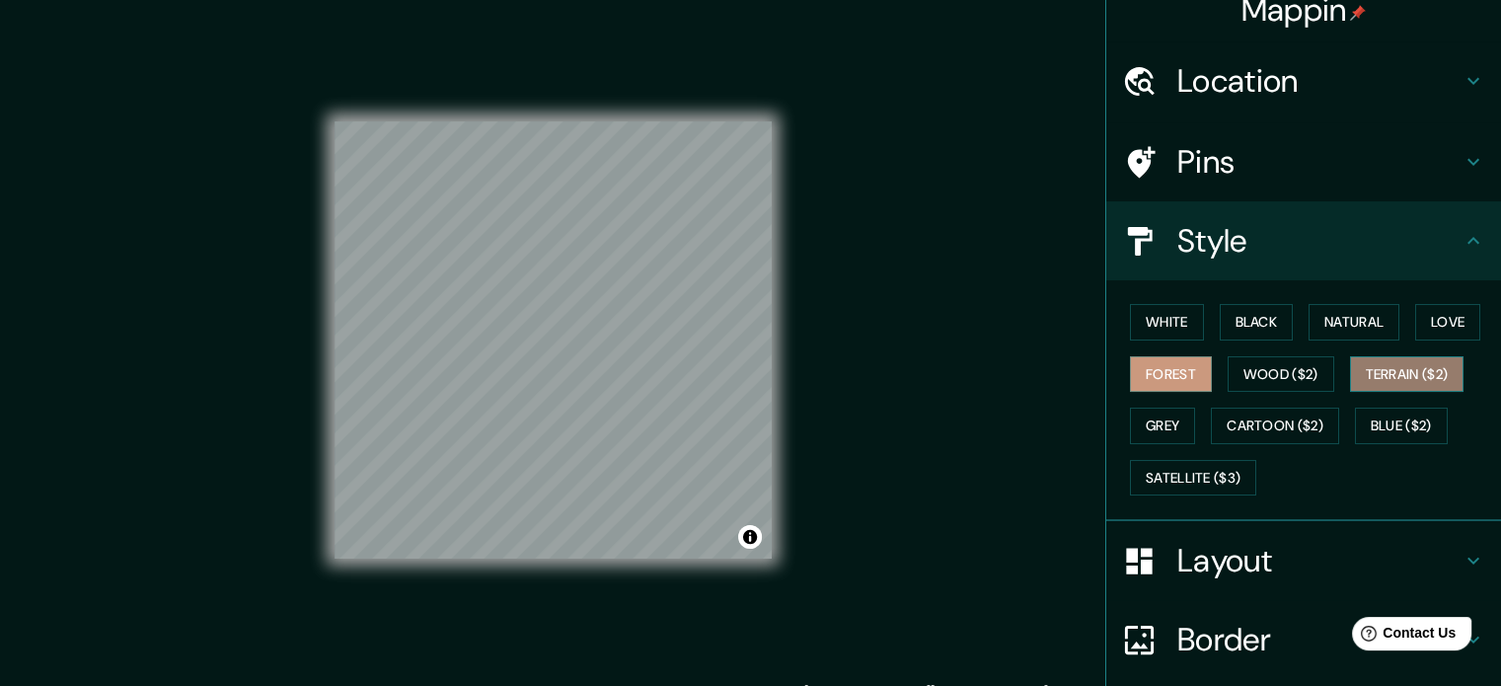
click at [1376, 378] on button "Terrain ($2)" at bounding box center [1407, 374] width 114 height 37
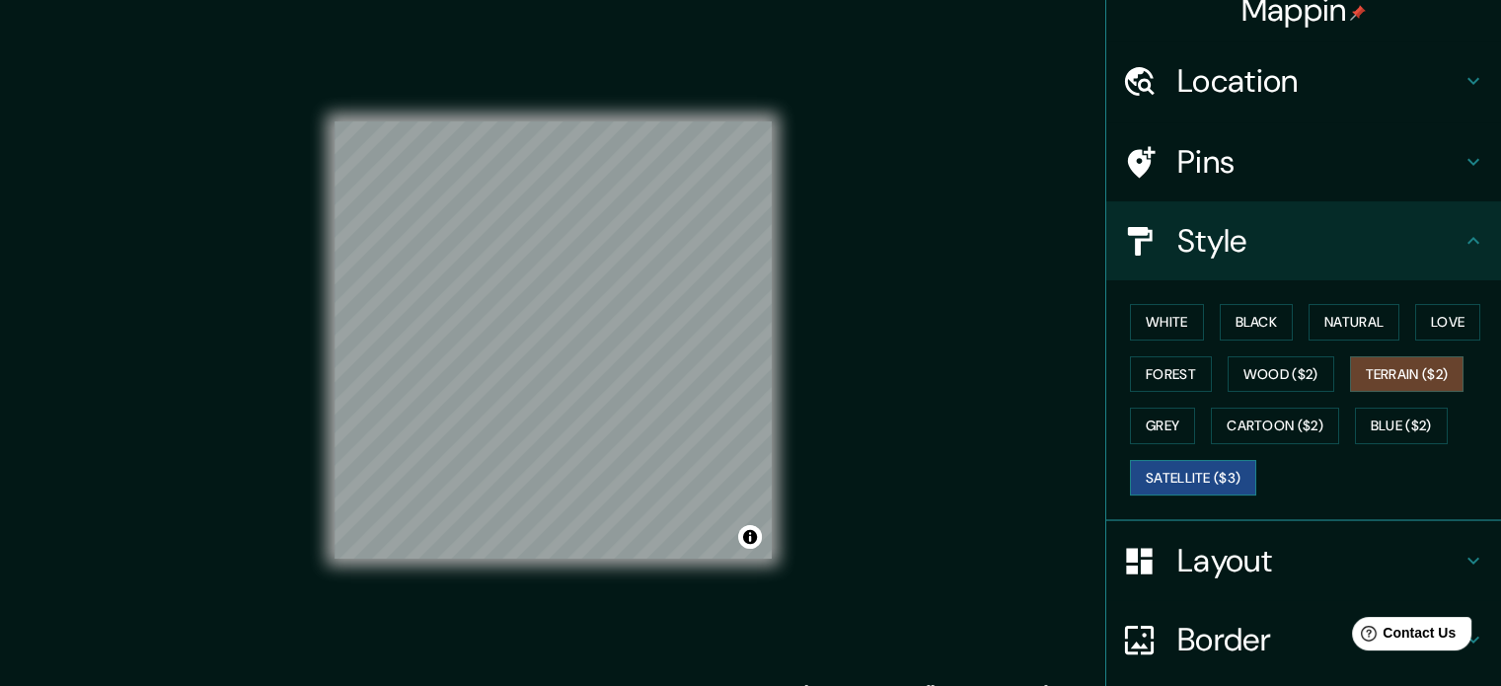
click at [1203, 461] on button "Satellite ($3)" at bounding box center [1193, 478] width 126 height 37
click at [1176, 425] on button "Grey" at bounding box center [1162, 426] width 65 height 37
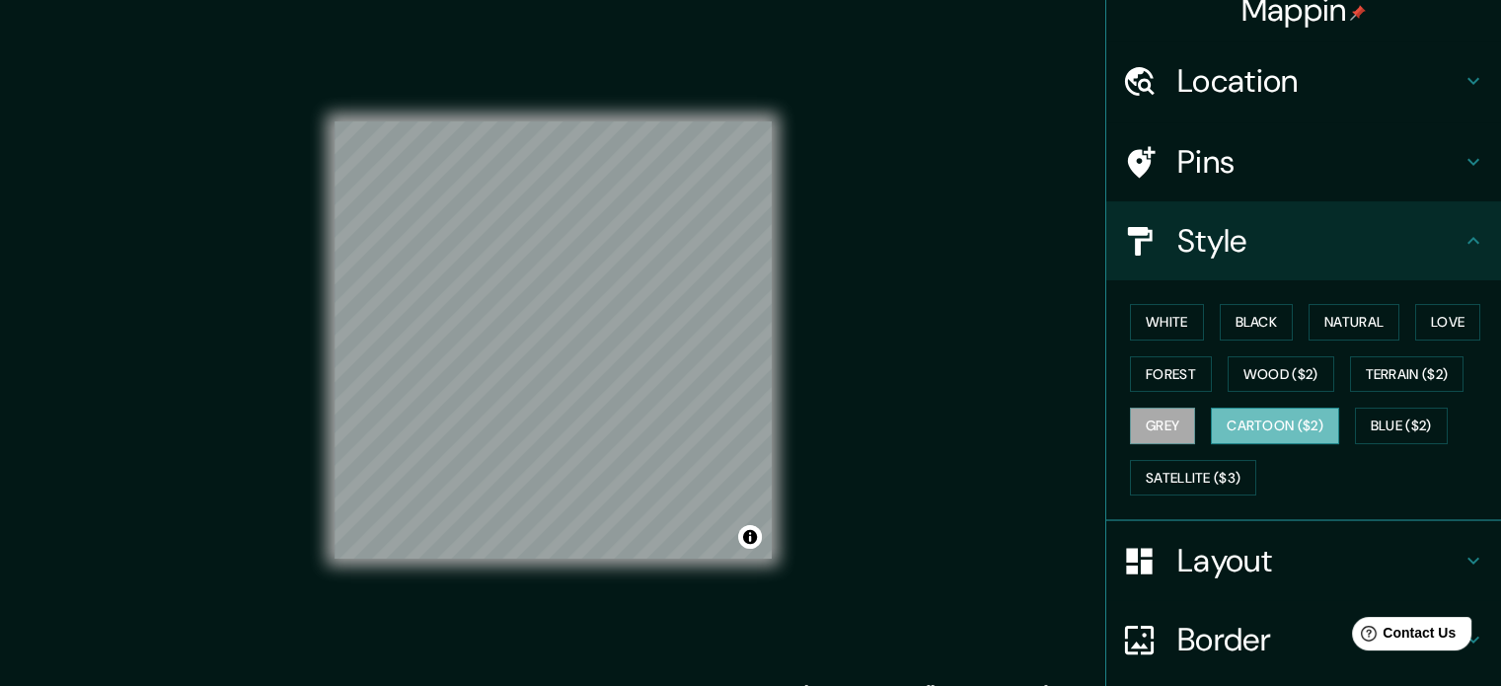
click at [1247, 425] on button "Cartoon ($2)" at bounding box center [1275, 426] width 128 height 37
click at [1364, 427] on button "Blue ($2)" at bounding box center [1401, 426] width 93 height 37
